Goal: Task Accomplishment & Management: Manage account settings

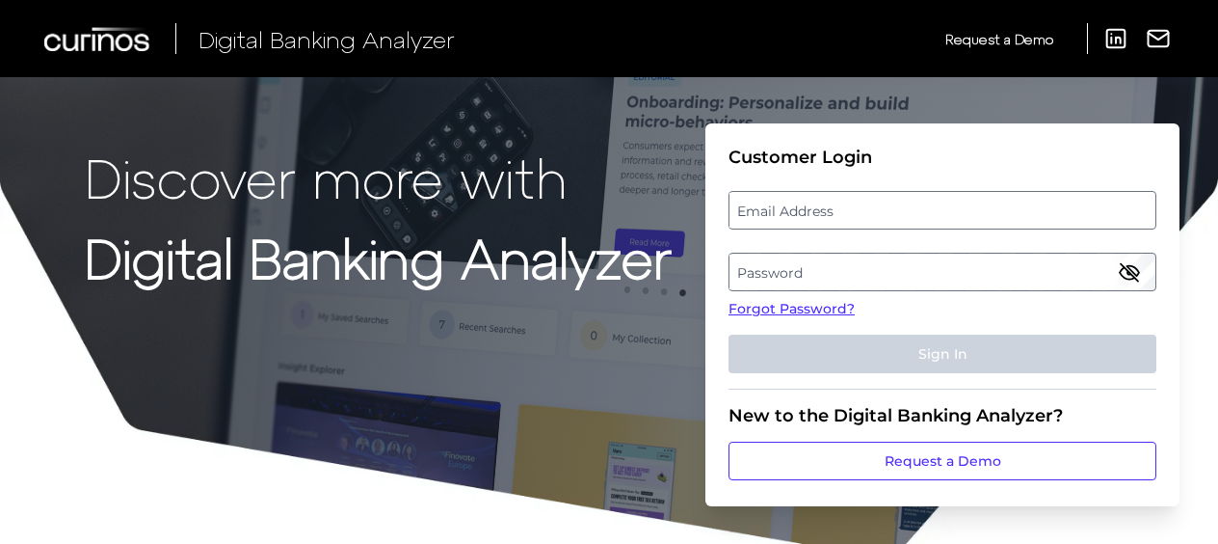
click at [900, 201] on label "Email Address" at bounding box center [942, 210] width 425 height 35
click at [900, 201] on input "email" at bounding box center [943, 210] width 428 height 39
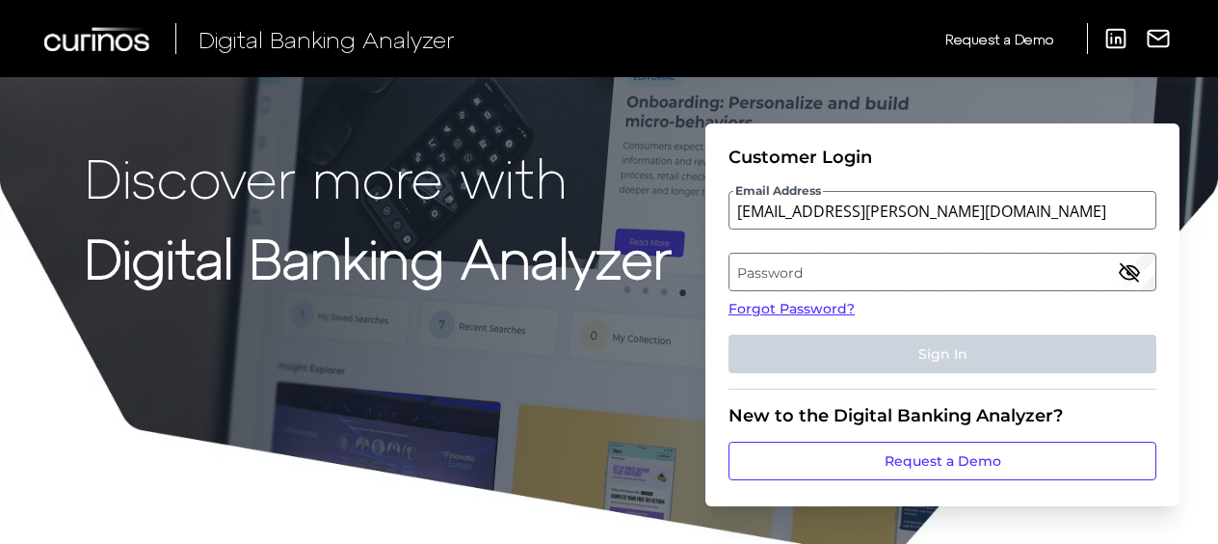
click at [887, 269] on label "Password" at bounding box center [942, 271] width 425 height 35
click at [973, 212] on input "colm.bermingham@informa.com" at bounding box center [943, 210] width 428 height 39
type input "[EMAIL_ADDRESS][PERSON_NAME][DOMAIN_NAME]"
click at [844, 307] on link "Forgot Password?" at bounding box center [943, 309] width 428 height 20
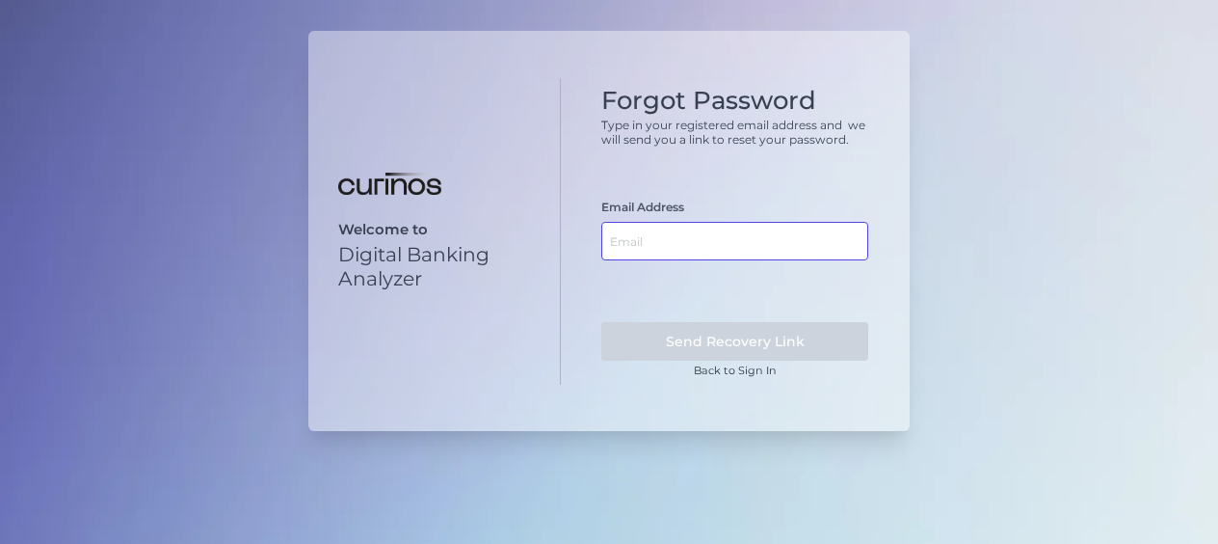
click at [643, 238] on input "text" at bounding box center [734, 241] width 267 height 39
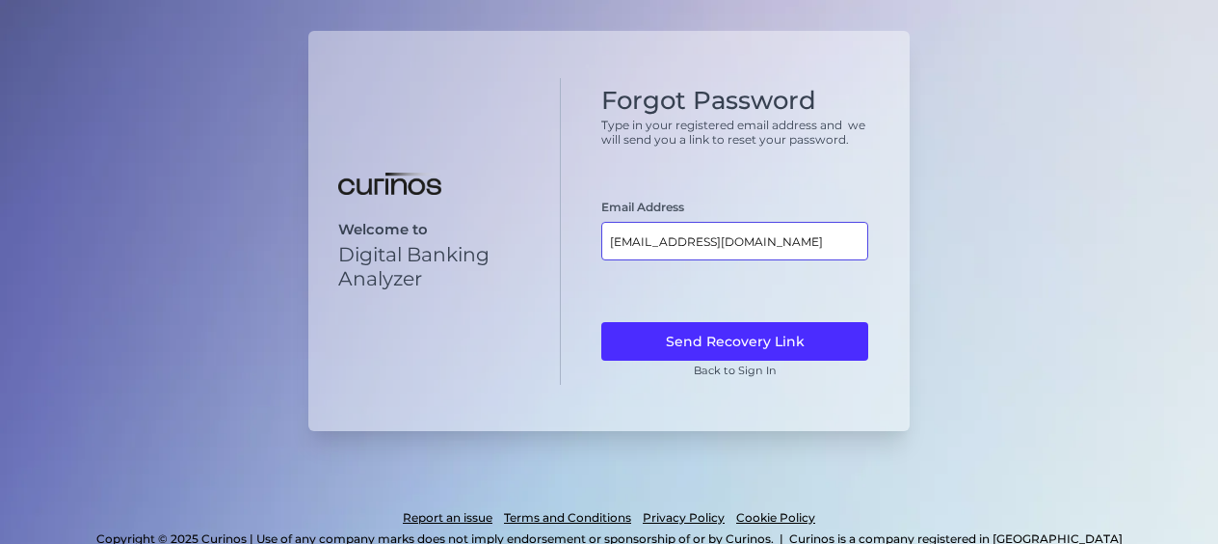
click at [640, 237] on input "colmbermingham@curinos.com" at bounding box center [734, 241] width 267 height 39
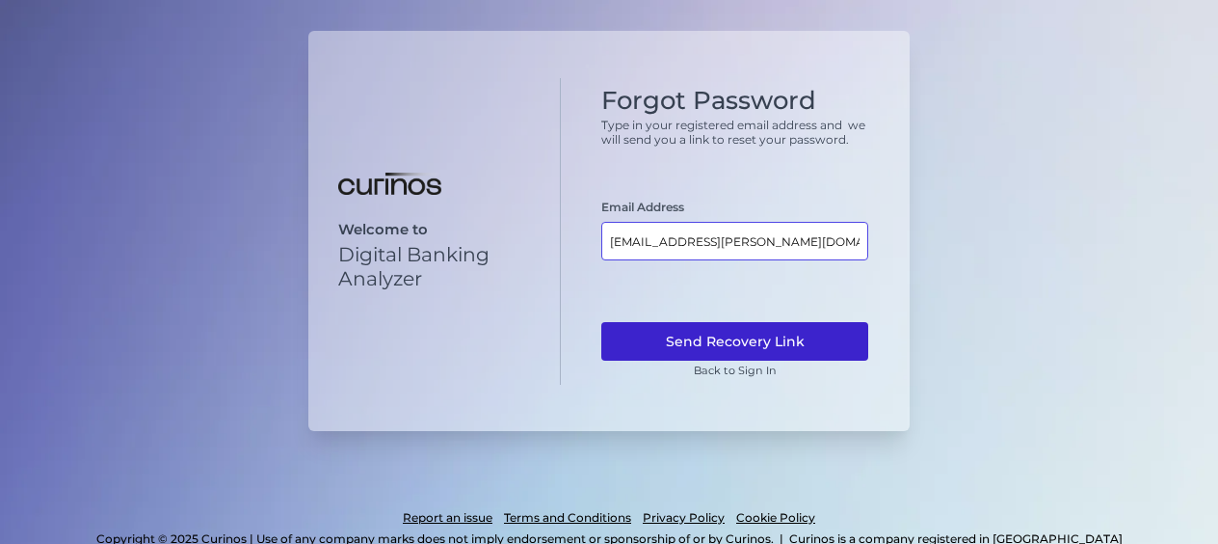
type input "[EMAIL_ADDRESS][PERSON_NAME][DOMAIN_NAME]"
click at [752, 341] on button "Send Recovery Link" at bounding box center [734, 341] width 267 height 39
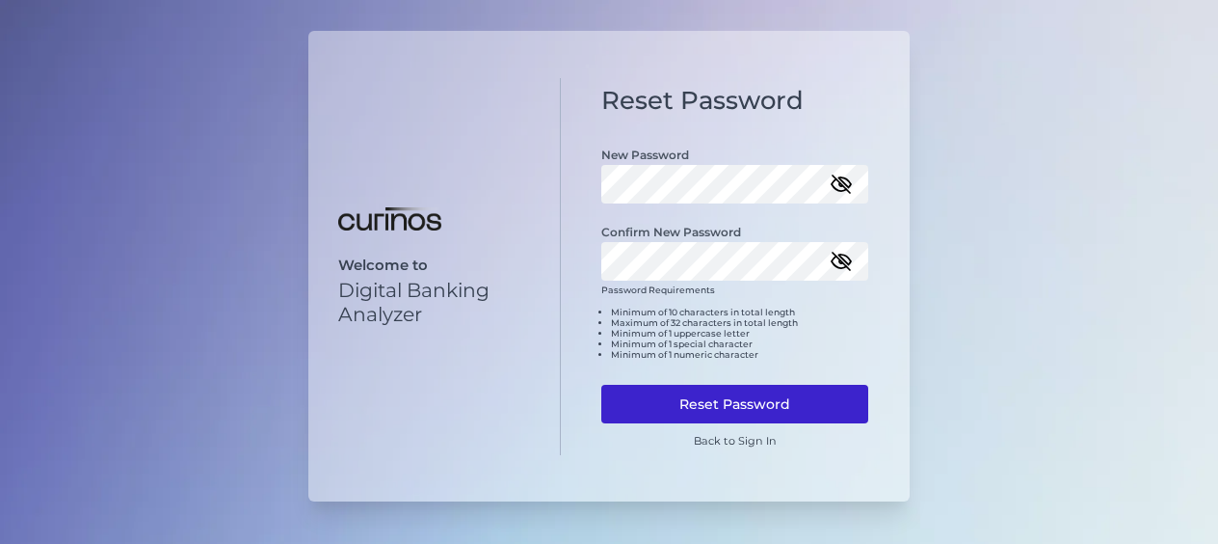
click at [744, 397] on button "Reset Password" at bounding box center [734, 404] width 267 height 39
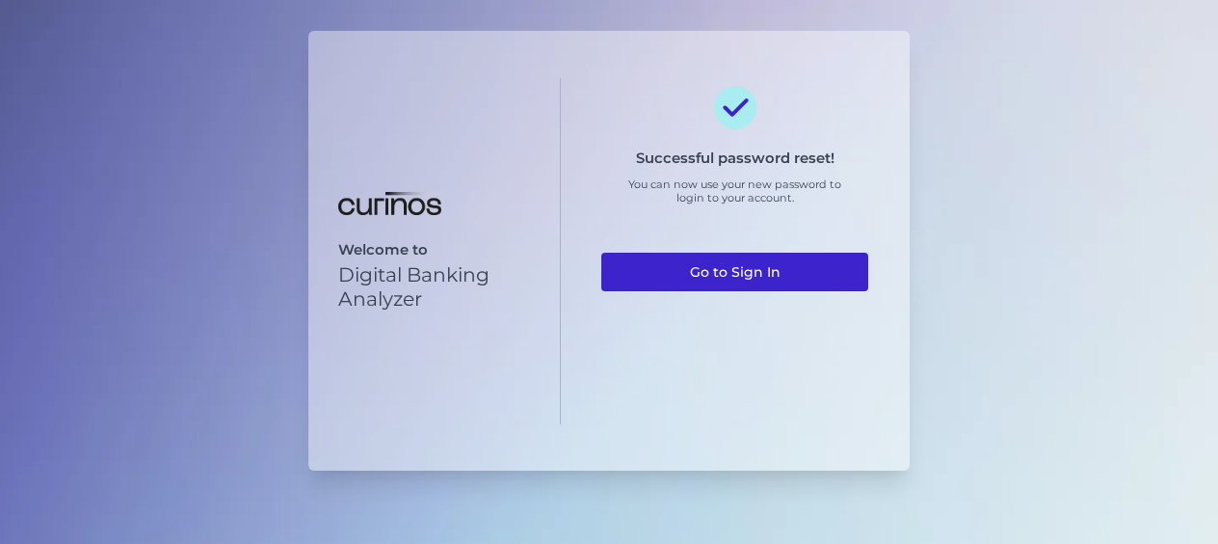
click at [759, 276] on link "Go to Sign In" at bounding box center [734, 272] width 267 height 39
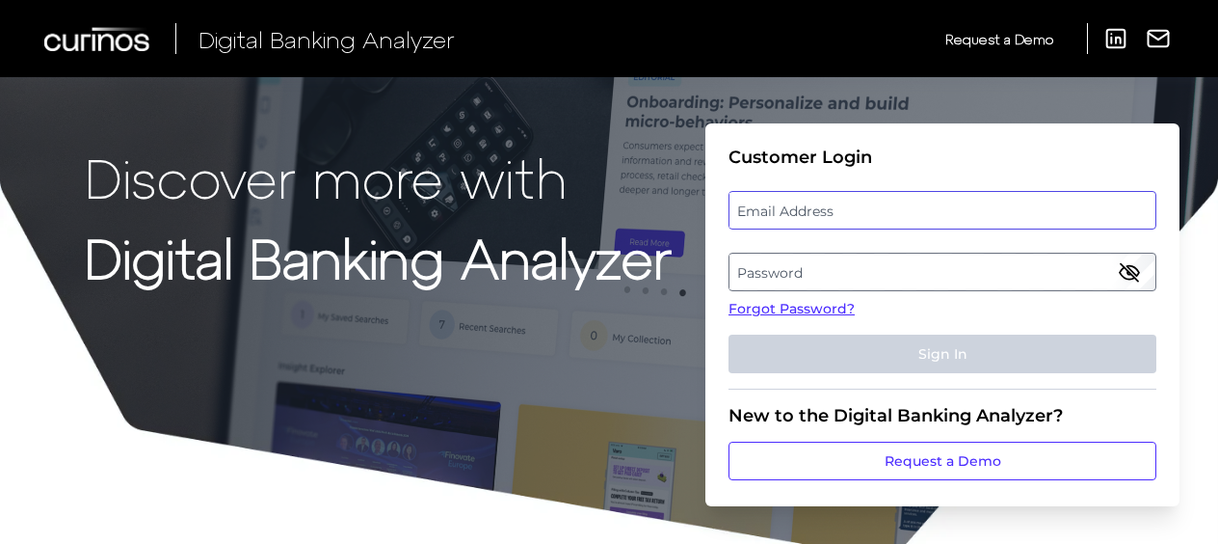
type input "[EMAIL_ADDRESS][PERSON_NAME][DOMAIN_NAME]"
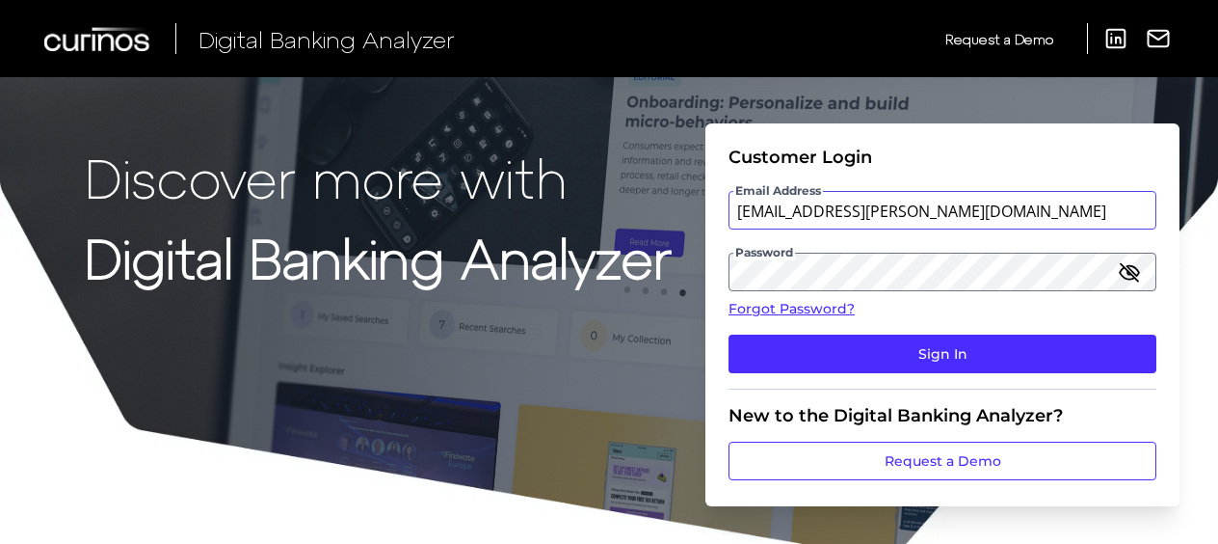
click at [828, 212] on input "[EMAIL_ADDRESS][PERSON_NAME][DOMAIN_NAME]" at bounding box center [943, 210] width 428 height 39
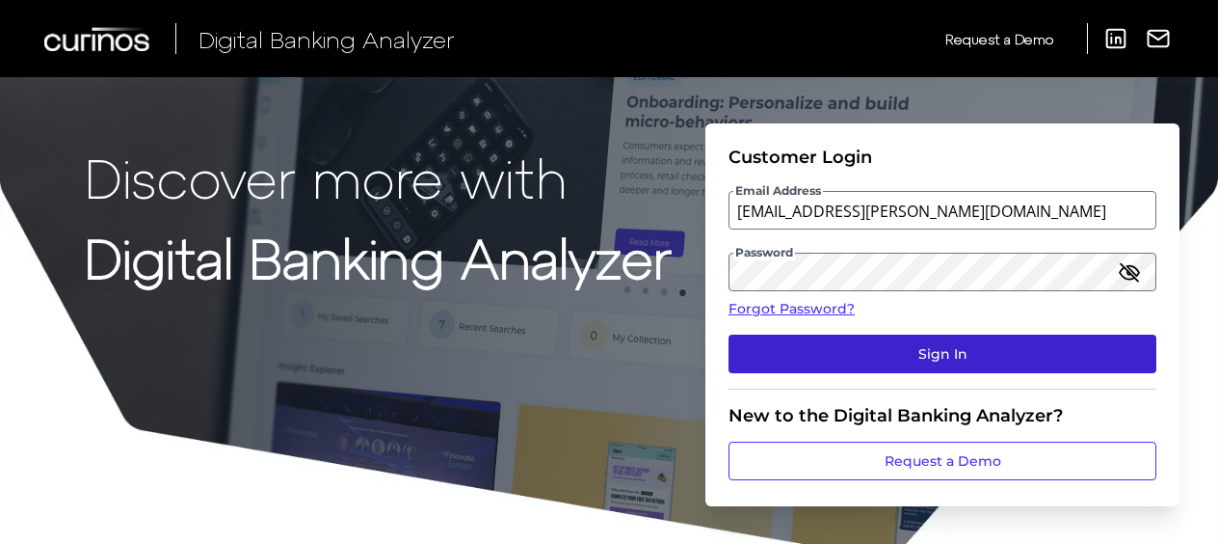
click at [1154, 335] on button "Sign In" at bounding box center [943, 353] width 428 height 39
